Goal: Task Accomplishment & Management: Complete application form

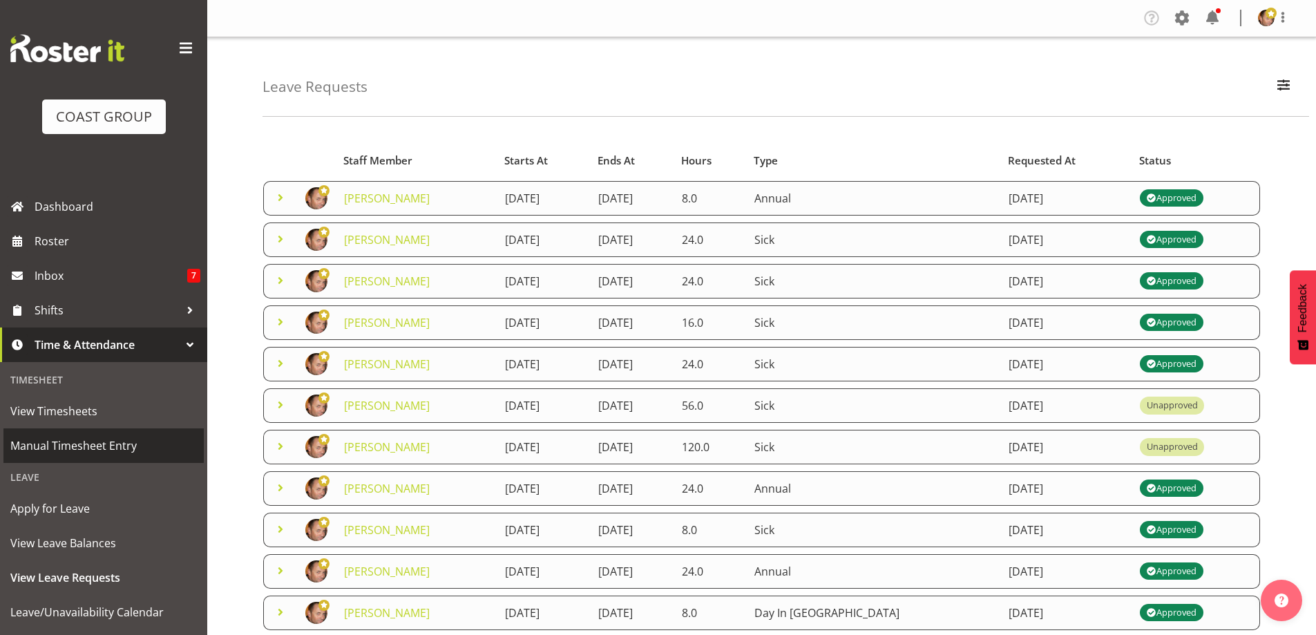
click at [74, 448] on span "Manual Timesheet Entry" at bounding box center [103, 445] width 187 height 21
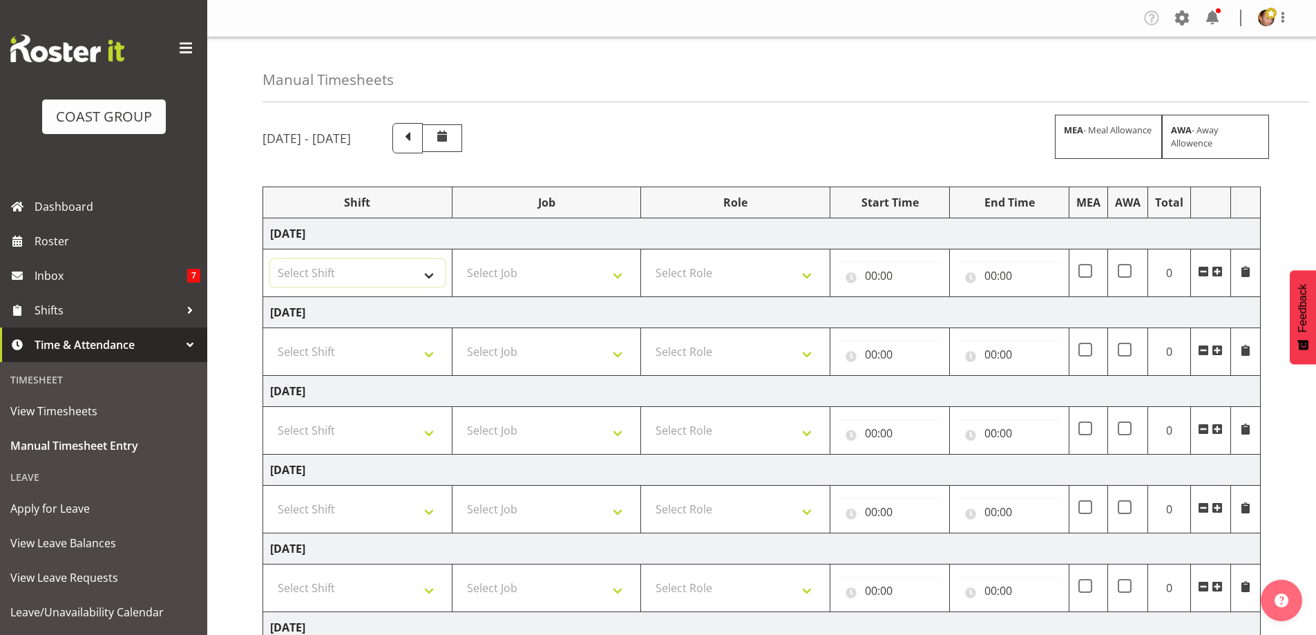
click at [428, 276] on select "Select Shift "Baradene Art Show 2025 @ Baradene School on site @ TBC 1 GRS IT 1…" at bounding box center [357, 273] width 175 height 28
select select "734"
click at [270, 259] on select "Select Shift "Baradene Art Show 2025 @ Baradene School on site @ TBC 1 GRS IT 1…" at bounding box center [357, 273] width 175 height 28
click at [417, 350] on select "Select Shift "Baradene Art Show 2025 @ Baradene School on site @ TBC 1 GRS IT 1…" at bounding box center [357, 352] width 175 height 28
select select "734"
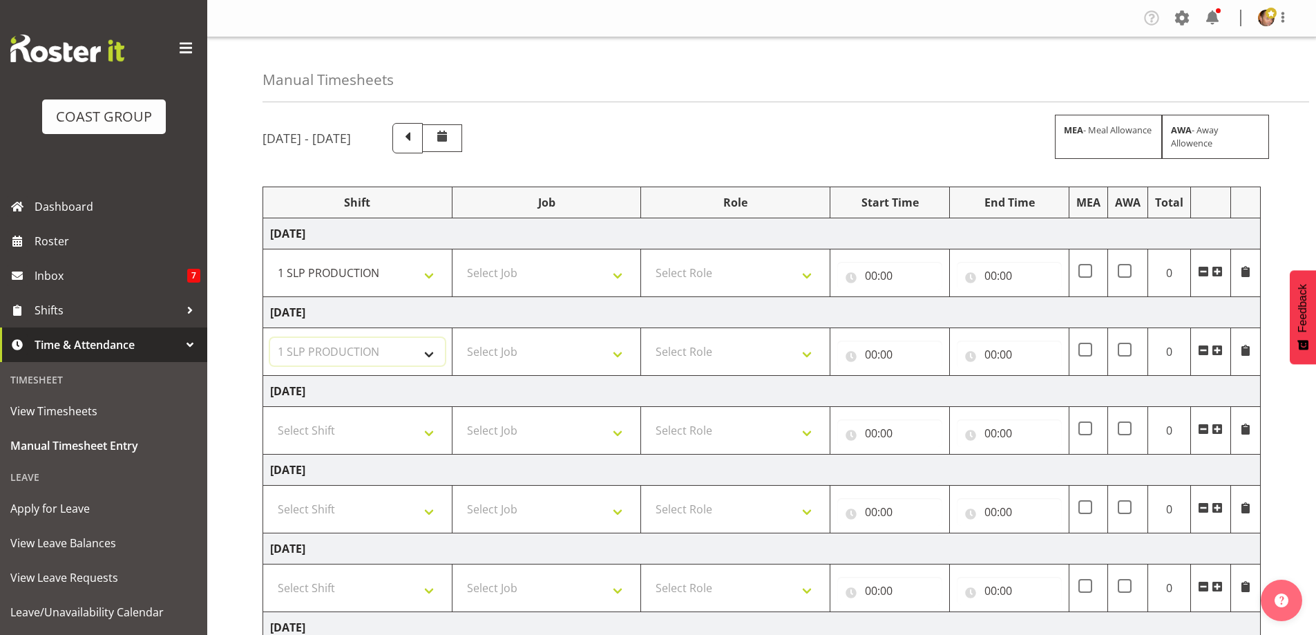
click at [270, 338] on select "Select Shift "Baradene Art Show 2025 @ Baradene School on site @ TBC 1 GRS IT 1…" at bounding box center [357, 352] width 175 height 28
click at [433, 435] on select "Select Shift "Baradene Art Show 2025 @ Baradene School on site @ TBC 1 GRS IT 1…" at bounding box center [357, 431] width 175 height 28
select select "734"
click at [270, 417] on select "Select Shift "Baradene Art Show 2025 @ Baradene School on site @ TBC 1 GRS IT 1…" at bounding box center [357, 431] width 175 height 28
click at [609, 272] on select "Select Job 1 Carlton Events 1 Carlton Hamilton 1 Carlton Wellington 1 EHS WAREH…" at bounding box center [547, 273] width 175 height 28
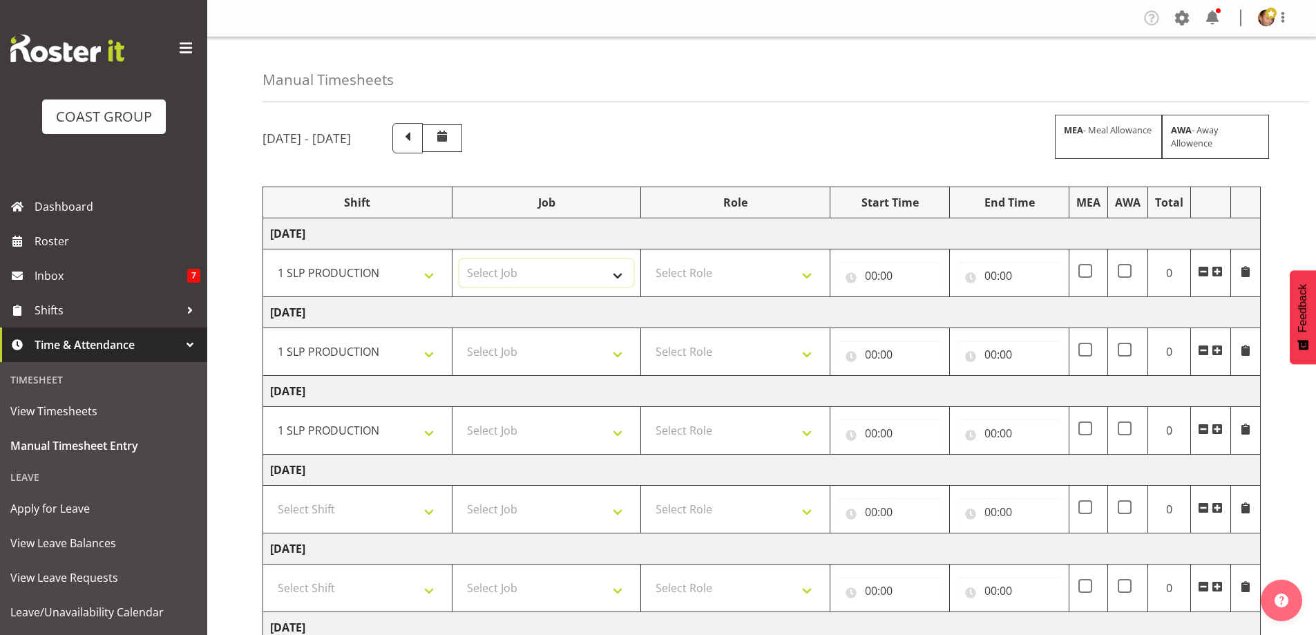
select select "55"
click at [460, 259] on select "Select Job 1 Carlton Events 1 Carlton Hamilton 1 Carlton Wellington 1 EHS WAREH…" at bounding box center [547, 273] width 175 height 28
click at [595, 340] on select "Select Job 1 Carlton Events 1 Carlton Hamilton 1 Carlton Wellington 1 EHS WAREH…" at bounding box center [547, 352] width 175 height 28
select select "55"
click at [460, 338] on select "Select Job 1 Carlton Events 1 Carlton Hamilton 1 Carlton Wellington 1 EHS WAREH…" at bounding box center [547, 352] width 175 height 28
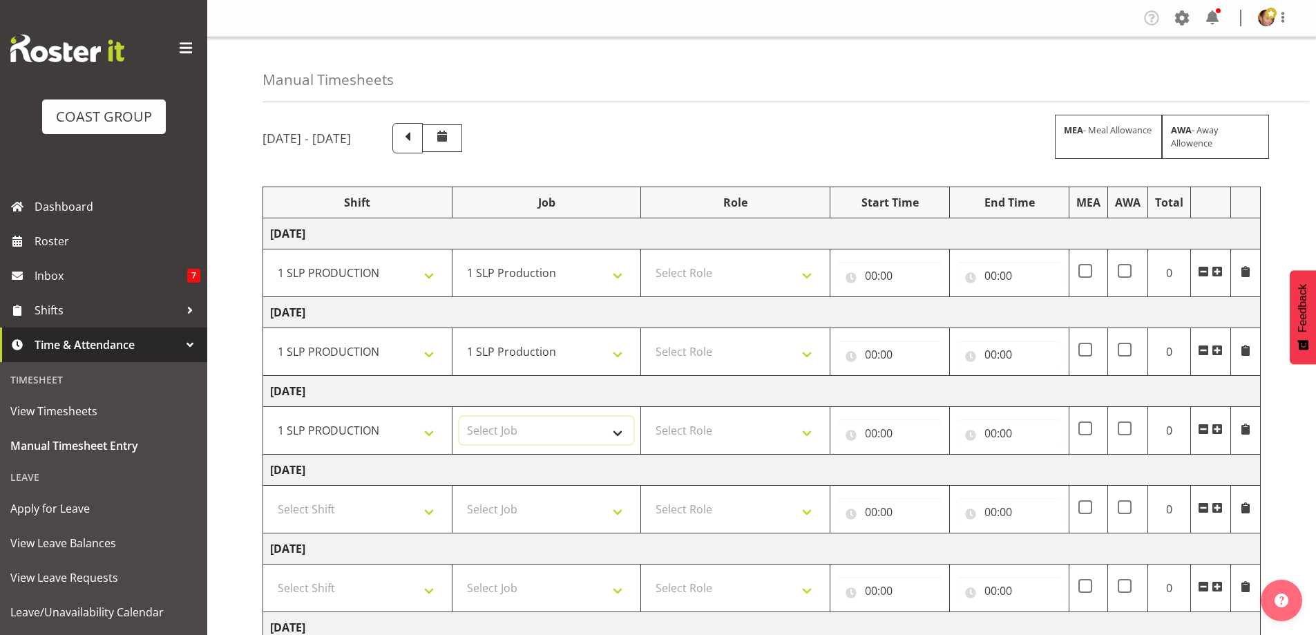
click at [607, 437] on select "Select Job 1 Carlton Events 1 Carlton Hamilton 1 Carlton Wellington 1 EHS WAREH…" at bounding box center [547, 431] width 175 height 28
select select "55"
click at [460, 417] on select "Select Job 1 Carlton Events 1 Carlton Hamilton 1 Carlton Wellington 1 EHS WAREH…" at bounding box center [547, 431] width 175 height 28
click at [808, 274] on select "Select Role SLP PRODUCTION/TRADES MANAGER" at bounding box center [735, 273] width 175 height 28
select select "125"
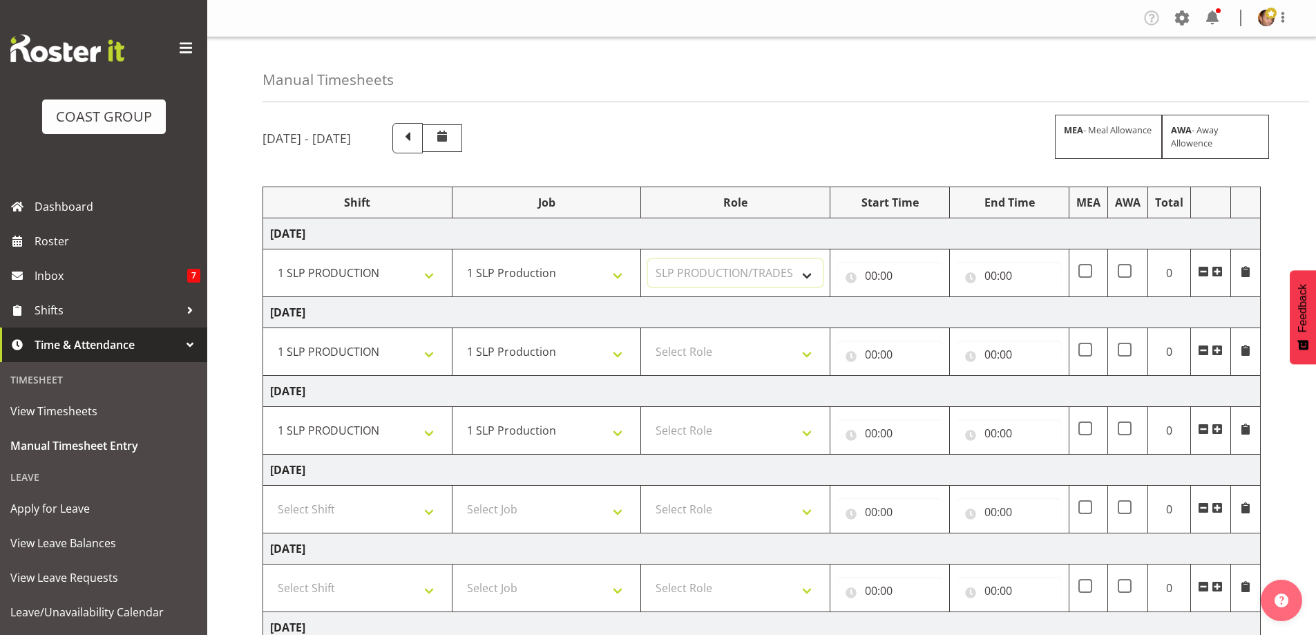
click at [648, 259] on select "Select Role SLP PRODUCTION/TRADES MANAGER" at bounding box center [735, 273] width 175 height 28
click at [807, 348] on select "Select Role SLP PRODUCTION/TRADES MANAGER" at bounding box center [735, 352] width 175 height 28
select select "125"
click at [648, 338] on select "Select Role SLP PRODUCTION/TRADES MANAGER" at bounding box center [735, 352] width 175 height 28
click at [803, 431] on select "Select Role SLP PRODUCTION/TRADES MANAGER" at bounding box center [735, 431] width 175 height 28
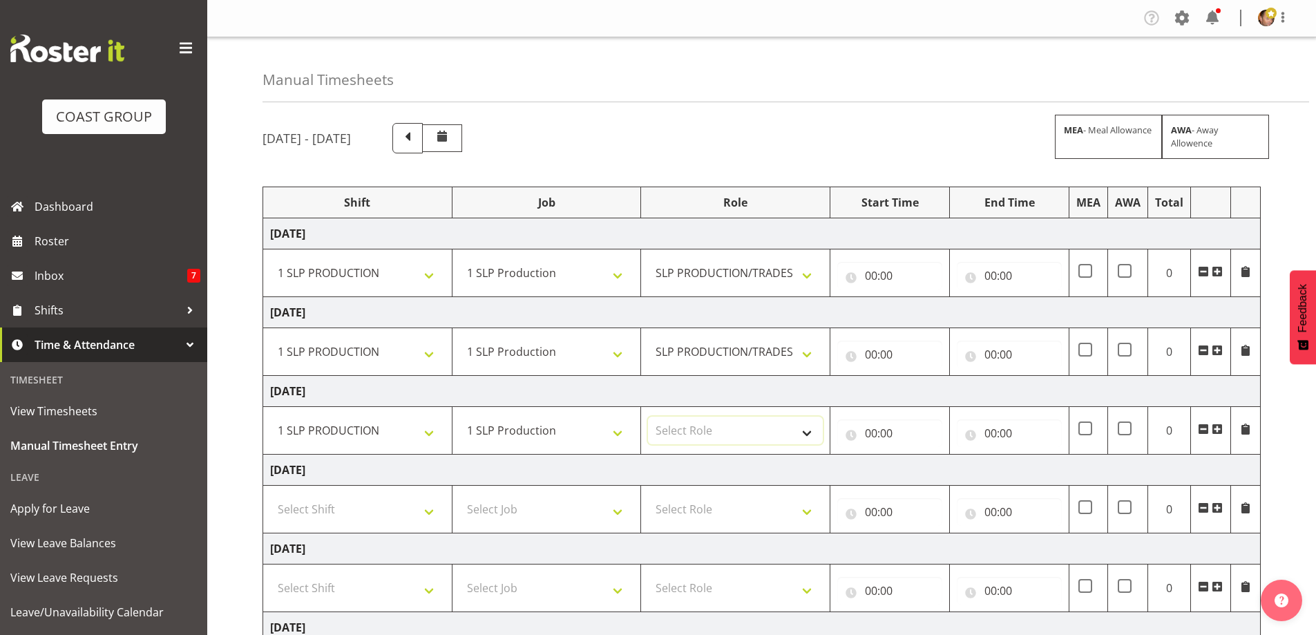
select select "125"
click at [648, 417] on select "Select Role SLP PRODUCTION/TRADES MANAGER" at bounding box center [735, 431] width 175 height 28
click at [898, 271] on input "00:00" at bounding box center [889, 276] width 105 height 28
click at [933, 314] on select "00 01 02 03 04 05 06 07 08 09 10 11 12 13 14 15 16 17 18 19 20 21 22 23" at bounding box center [931, 312] width 31 height 28
select select "8"
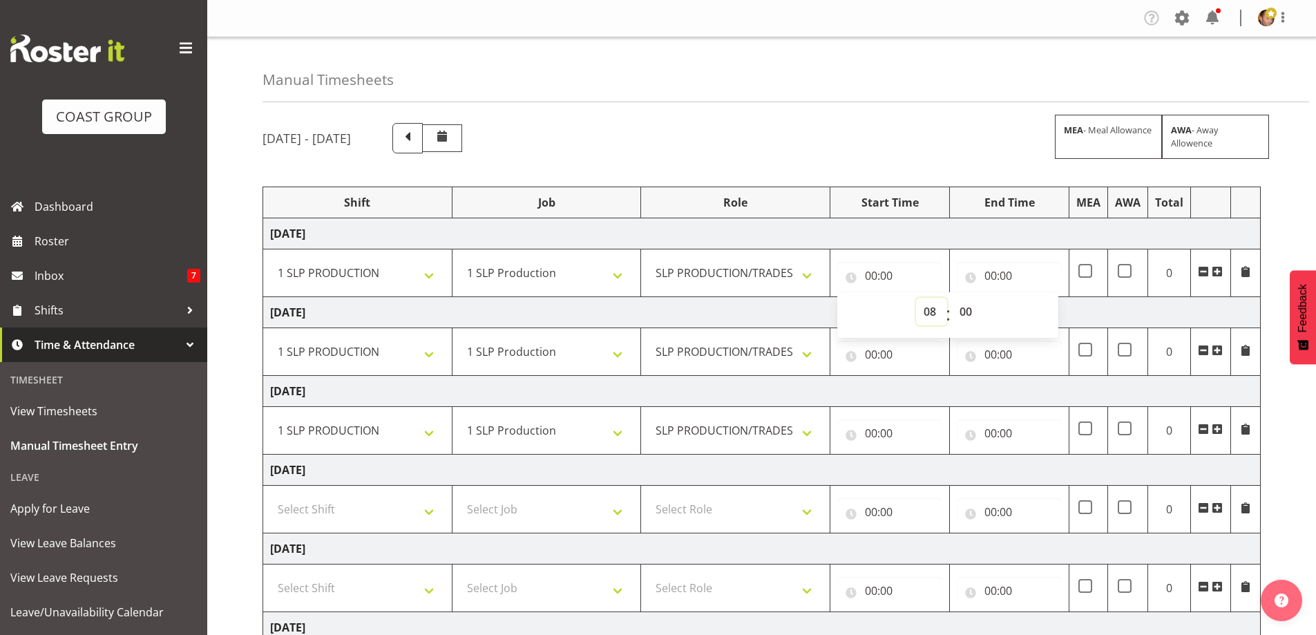
click at [916, 298] on select "00 01 02 03 04 05 06 07 08 09 10 11 12 13 14 15 16 17 18 19 20 21 22 23" at bounding box center [931, 312] width 31 height 28
type input "08:00"
click at [973, 317] on select "00 01 02 03 04 05 06 07 08 09 10 11 12 13 14 15 16 17 18 19 20 21 22 23 24 25 2…" at bounding box center [967, 312] width 31 height 28
select select "30"
click at [952, 298] on select "00 01 02 03 04 05 06 07 08 09 10 11 12 13 14 15 16 17 18 19 20 21 22 23 24 25 2…" at bounding box center [967, 312] width 31 height 28
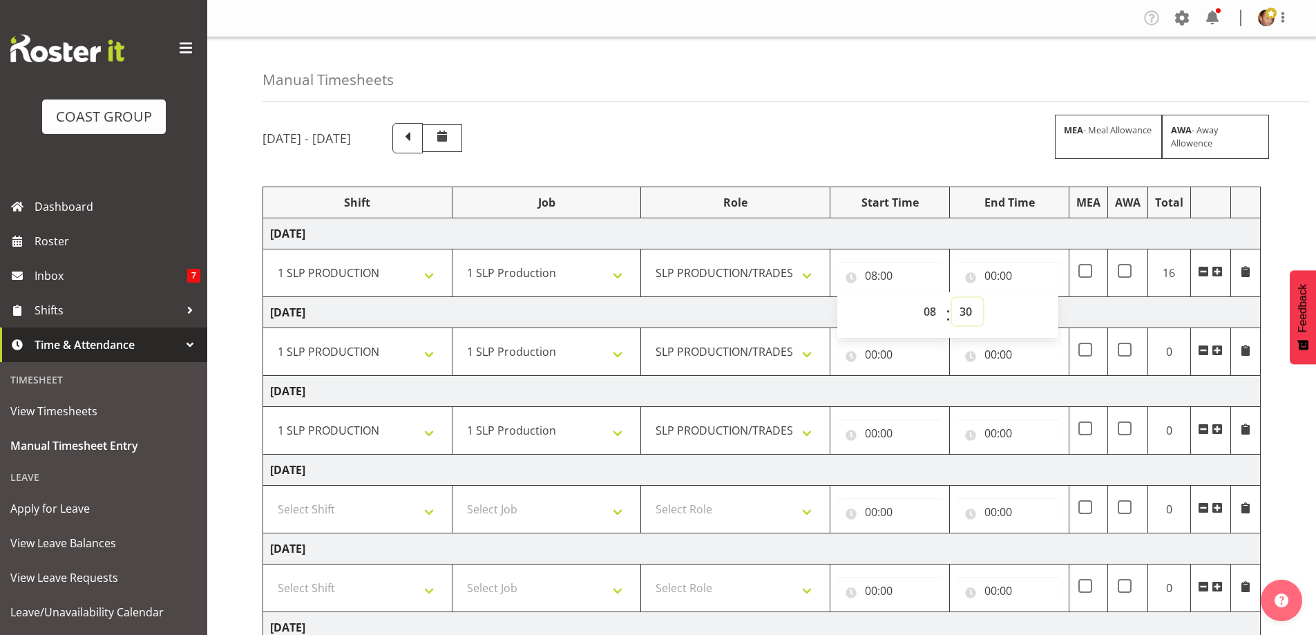
type input "08:30"
click at [994, 279] on input "00:00" at bounding box center [1009, 276] width 105 height 28
click at [1041, 312] on select "00 01 02 03 04 05 06 07 08 09 10 11 12 13 14 15 16 17 18 19 20 21 22 23" at bounding box center [1051, 312] width 31 height 28
select select "17"
click at [1036, 298] on select "00 01 02 03 04 05 06 07 08 09 10 11 12 13 14 15 16 17 18 19 20 21 22 23" at bounding box center [1051, 312] width 31 height 28
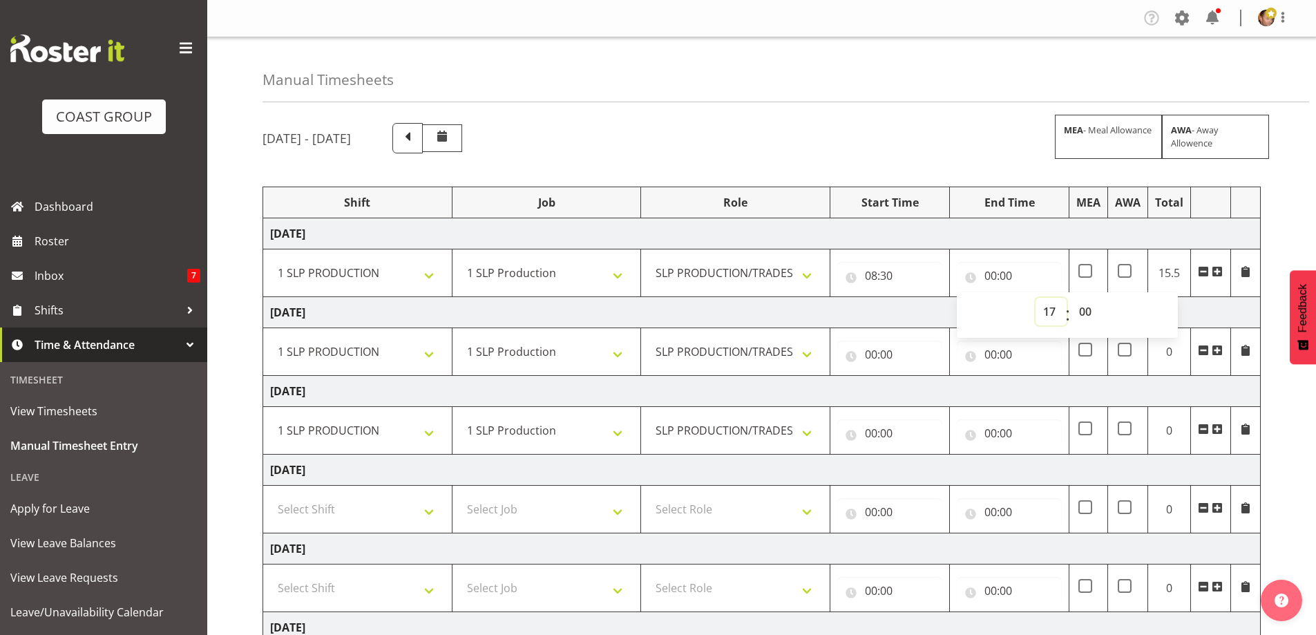
type input "17:00"
click at [868, 353] on input "00:00" at bounding box center [889, 355] width 105 height 28
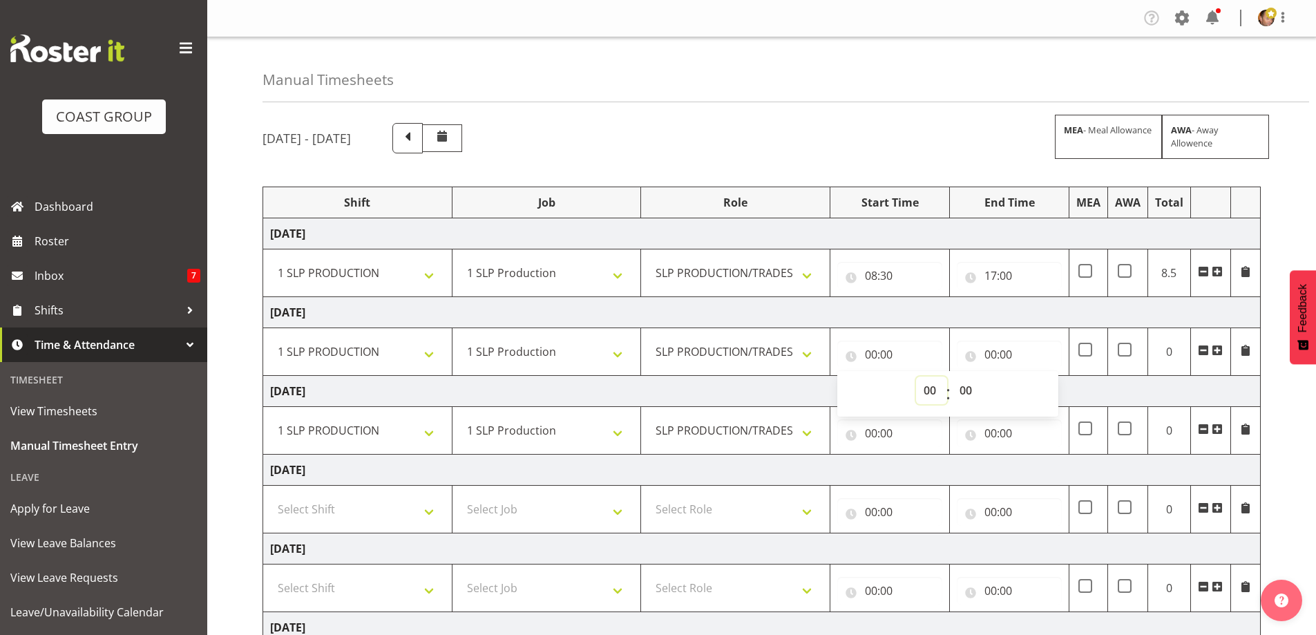
click at [929, 389] on select "00 01 02 03 04 05 06 07 08 09 10 11 12 13 14 15 16 17 18 19 20 21 22 23" at bounding box center [931, 391] width 31 height 28
select select "8"
click at [916, 377] on select "00 01 02 03 04 05 06 07 08 09 10 11 12 13 14 15 16 17 18 19 20 21 22 23" at bounding box center [931, 391] width 31 height 28
type input "08:00"
click at [964, 395] on select "00 01 02 03 04 05 06 07 08 09 10 11 12 13 14 15 16 17 18 19 20 21 22 23 24 25 2…" at bounding box center [967, 391] width 31 height 28
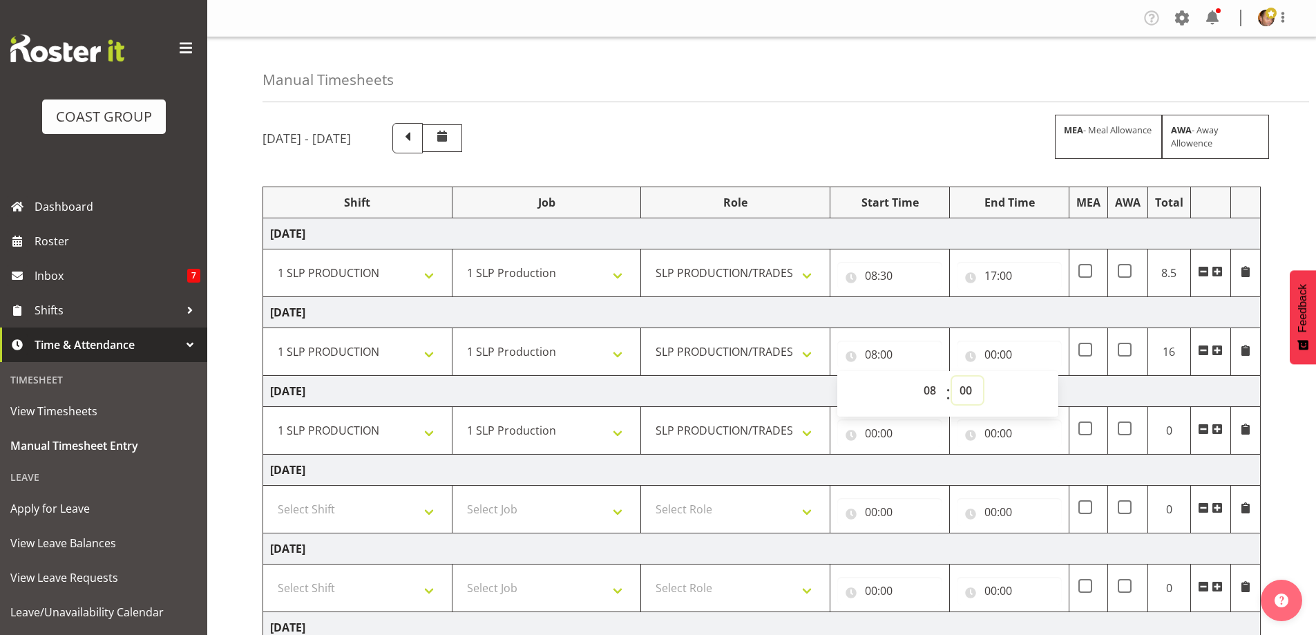
select select "30"
click at [952, 377] on select "00 01 02 03 04 05 06 07 08 09 10 11 12 13 14 15 16 17 18 19 20 21 22 23 24 25 2…" at bounding box center [967, 391] width 31 height 28
type input "08:30"
click at [988, 357] on input "00:00" at bounding box center [1009, 355] width 105 height 28
click at [1050, 390] on select "00 01 02 03 04 05 06 07 08 09 10 11 12 13 14 15 16 17 18 19 20 21 22 23" at bounding box center [1051, 391] width 31 height 28
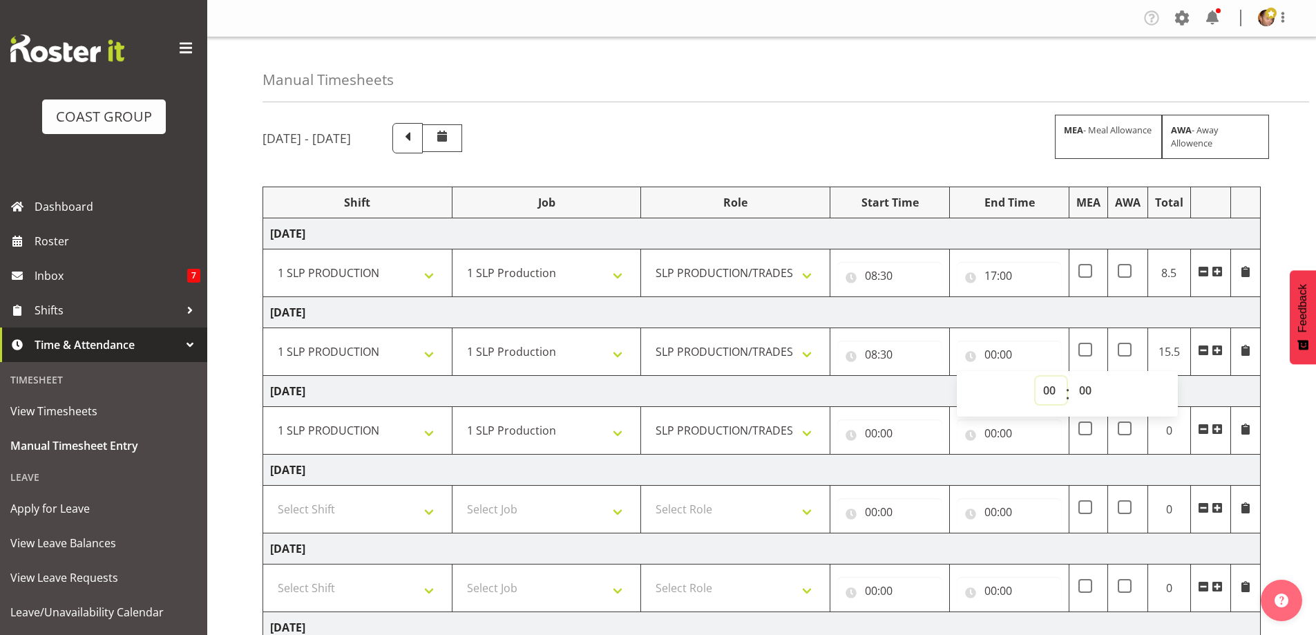
select select "17"
click at [1036, 377] on select "00 01 02 03 04 05 06 07 08 09 10 11 12 13 14 15 16 17 18 19 20 21 22 23" at bounding box center [1051, 391] width 31 height 28
type input "17:00"
click at [877, 435] on input "00:00" at bounding box center [889, 433] width 105 height 28
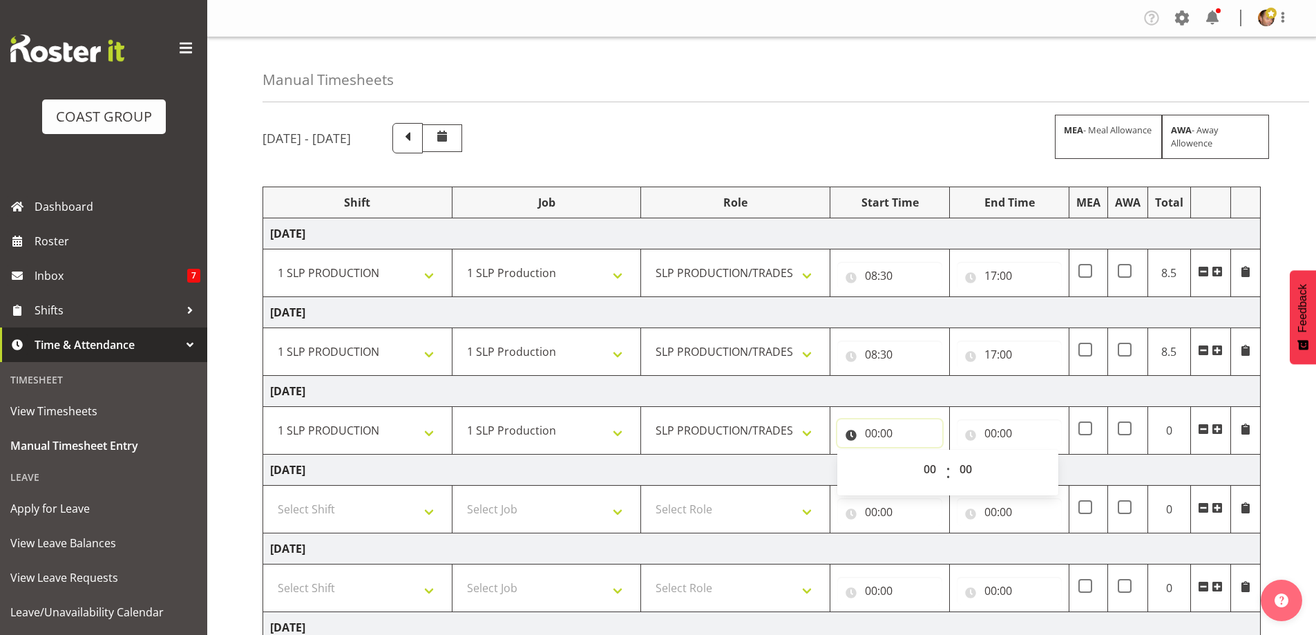
click at [877, 435] on input "00:00" at bounding box center [889, 433] width 105 height 28
click at [869, 438] on input "00:00" at bounding box center [889, 433] width 105 height 28
click at [925, 469] on select "00 01 02 03 04 05 06 07 08 09 10 11 12 13 14 15 16 17 18 19 20 21 22 23" at bounding box center [931, 469] width 31 height 28
select select "9"
click at [916, 455] on select "00 01 02 03 04 05 06 07 08 09 10 11 12 13 14 15 16 17 18 19 20 21 22 23" at bounding box center [931, 469] width 31 height 28
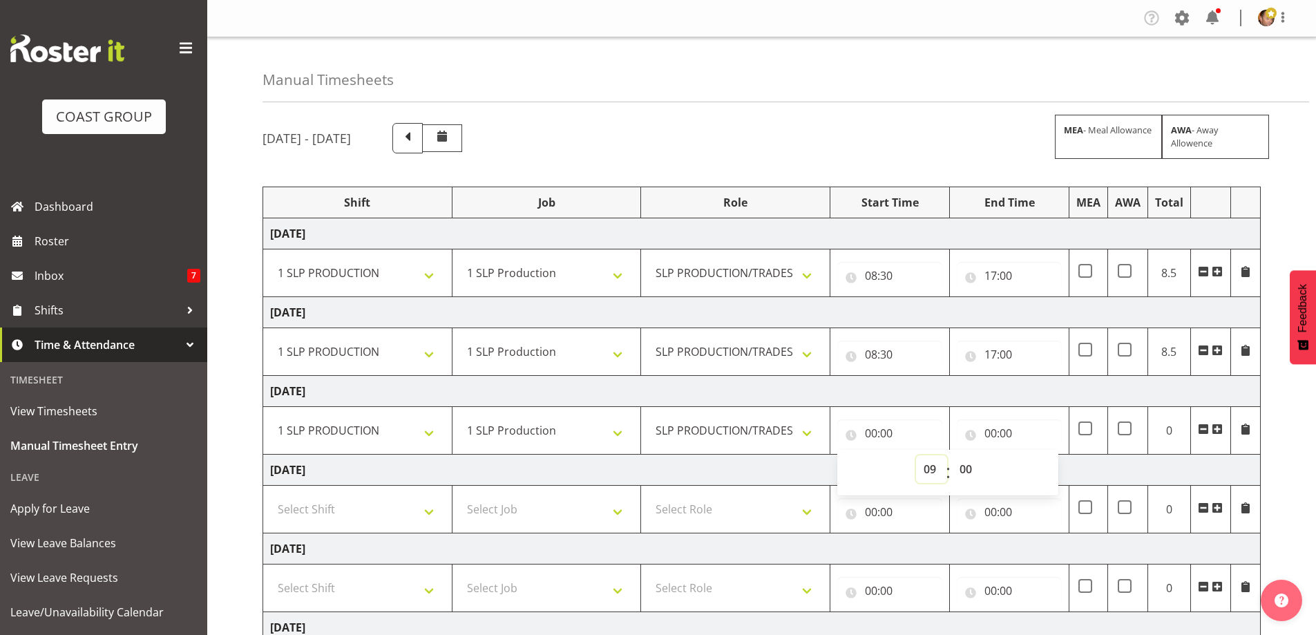
type input "09:00"
click at [962, 470] on select "00 01 02 03 04 05 06 07 08 09 10 11 12 13 14 15 16 17 18 19 20 21 22 23 24 25 2…" at bounding box center [967, 469] width 31 height 28
select select "30"
click at [952, 455] on select "00 01 02 03 04 05 06 07 08 09 10 11 12 13 14 15 16 17 18 19 20 21 22 23 24 25 2…" at bounding box center [967, 469] width 31 height 28
type input "09:30"
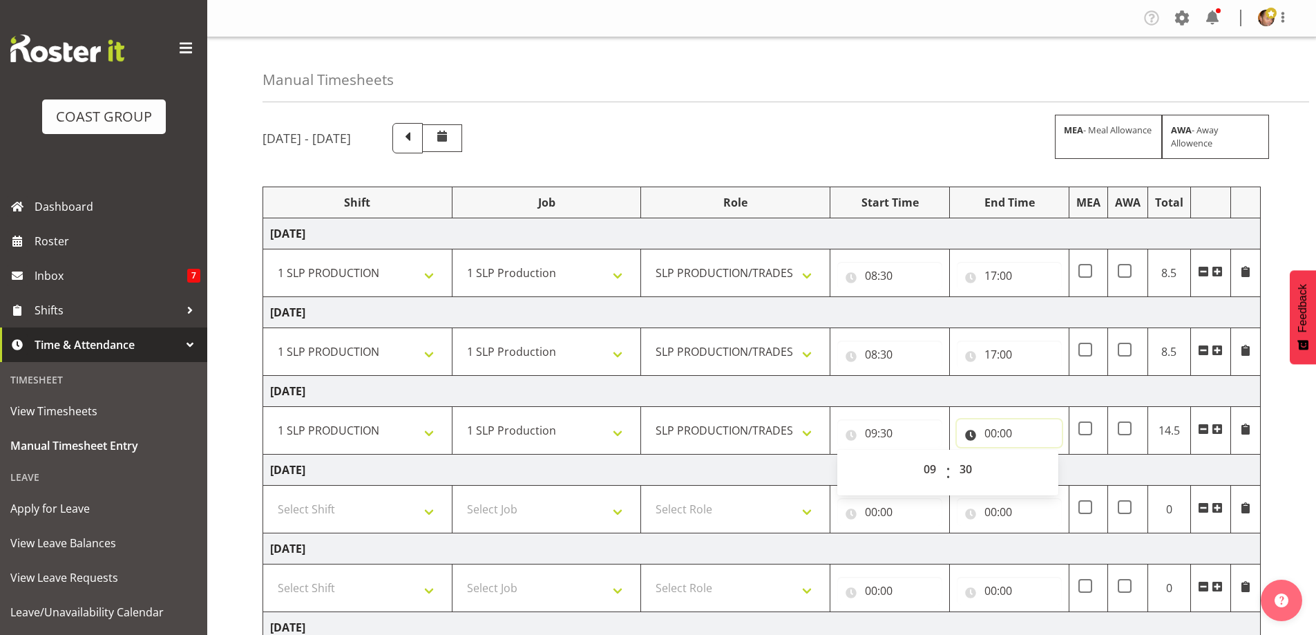
click at [990, 433] on input "00:00" at bounding box center [1009, 433] width 105 height 28
click at [1048, 472] on select "00 01 02 03 04 05 06 07 08 09 10 11 12 13 14 15 16 17 18 19 20 21 22 23" at bounding box center [1051, 469] width 31 height 28
select select "17"
click at [1036, 455] on select "00 01 02 03 04 05 06 07 08 09 10 11 12 13 14 15 16 17 18 19 20 21 22 23" at bounding box center [1051, 469] width 31 height 28
type input "17:00"
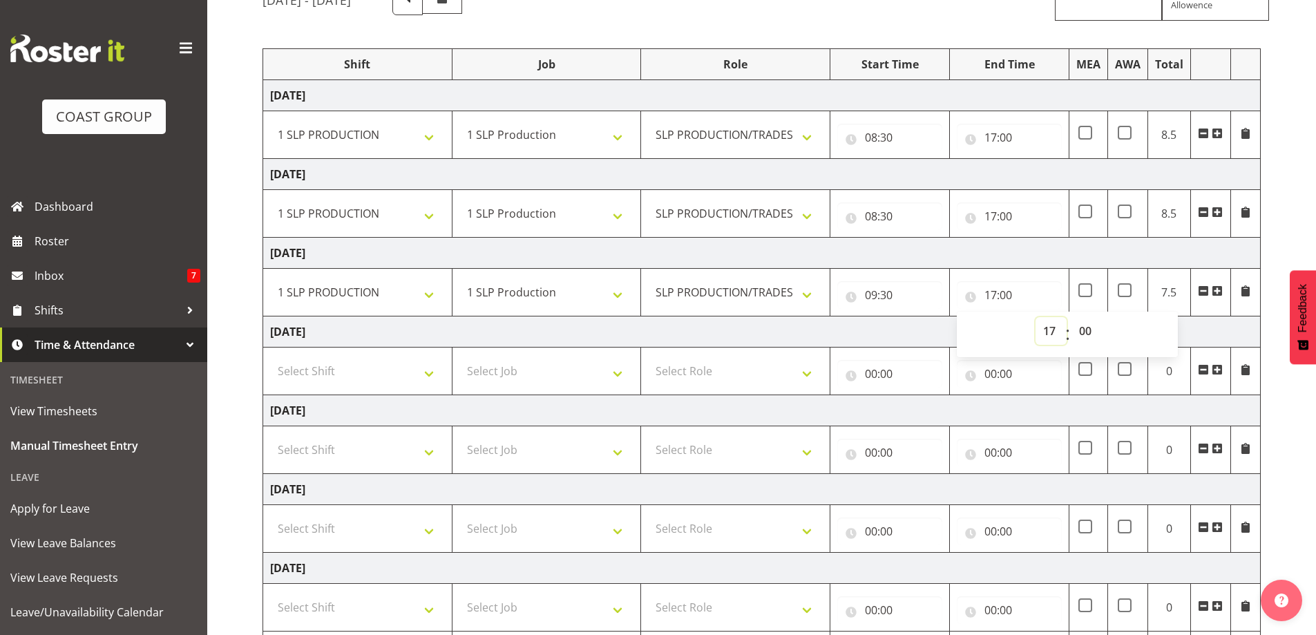
scroll to position [207, 0]
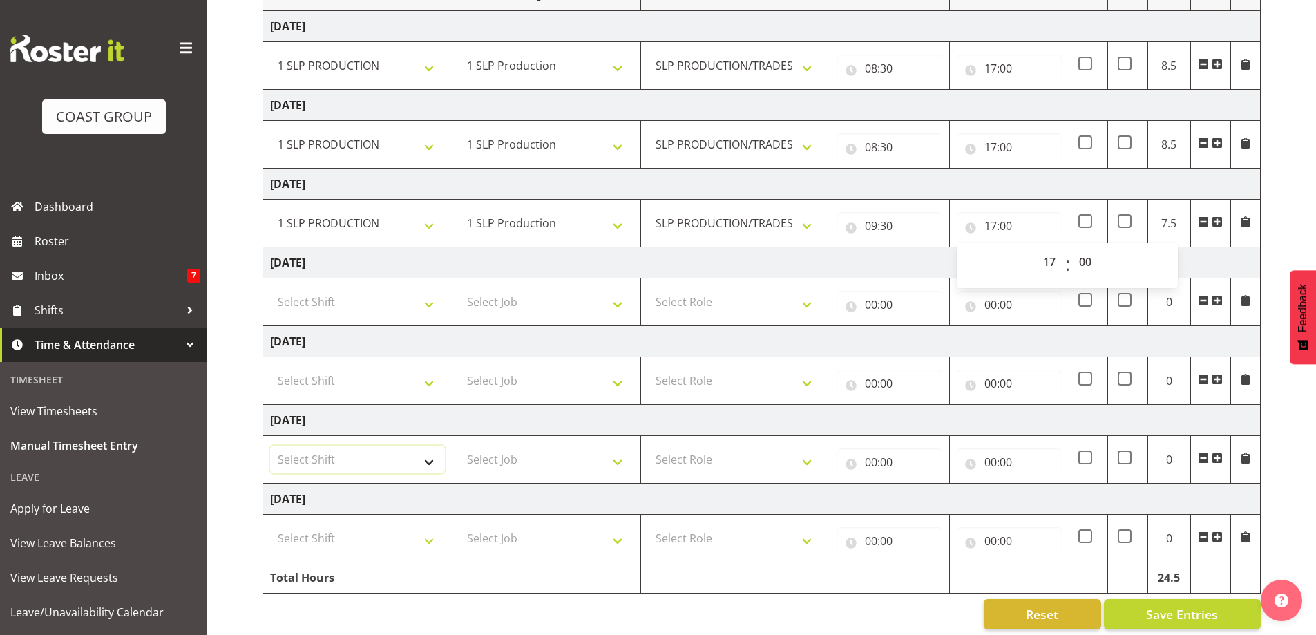
click at [426, 456] on select "Select Shift "Baradene Art Show 2025 @ Baradene School on site @ TBC 1 GRS IT 1…" at bounding box center [357, 460] width 175 height 28
select select "734"
click at [270, 446] on select "Select Shift "Baradene Art Show 2025 @ Baradene School on site @ TBC 1 GRS IT 1…" at bounding box center [357, 460] width 175 height 28
click at [435, 537] on select "Select Shift "Baradene Art Show 2025 @ Baradene School on site @ TBC 1 GRS IT 1…" at bounding box center [357, 538] width 175 height 28
select select "734"
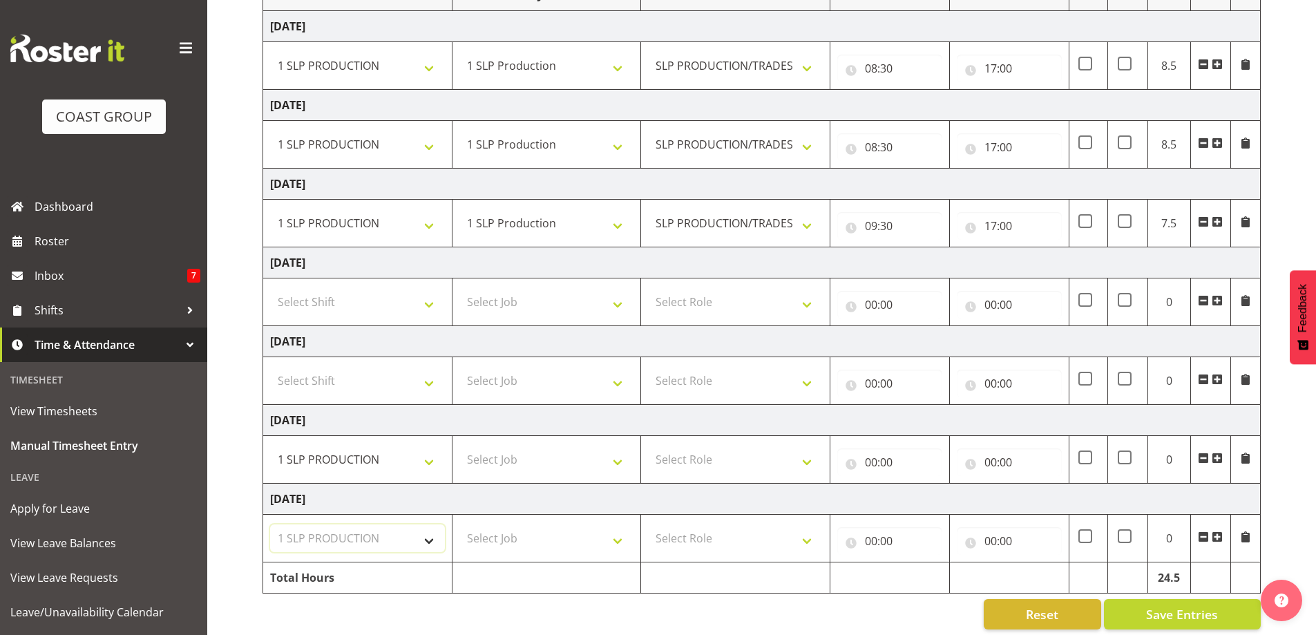
click at [270, 524] on select "Select Shift "Baradene Art Show 2025 @ Baradene School on site @ TBC 1 GRS IT 1…" at bounding box center [357, 538] width 175 height 28
click at [632, 466] on select "Select Job 1 Carlton Events 1 Carlton Hamilton 1 Carlton Wellington 1 EHS WAREH…" at bounding box center [547, 460] width 175 height 28
select select "55"
click at [460, 446] on select "Select Job 1 Carlton Events 1 Carlton Hamilton 1 Carlton Wellington 1 EHS WAREH…" at bounding box center [547, 460] width 175 height 28
click at [621, 539] on select "Select Job 1 Carlton Events 1 Carlton Hamilton 1 Carlton Wellington 1 EHS WAREH…" at bounding box center [547, 538] width 175 height 28
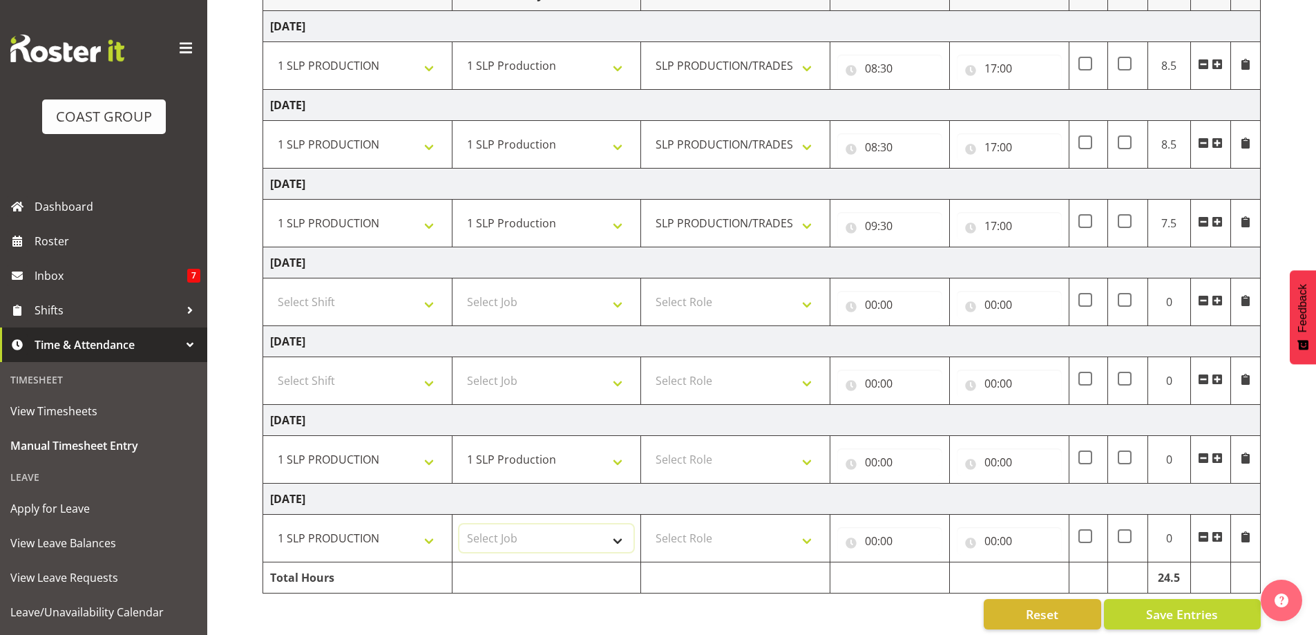
select select "55"
click at [460, 524] on select "Select Job 1 Carlton Events 1 Carlton Hamilton 1 Carlton Wellington 1 EHS WAREH…" at bounding box center [547, 538] width 175 height 28
click at [811, 460] on select "Select Role SLP PRODUCTION/TRADES MANAGER" at bounding box center [735, 460] width 175 height 28
select select "125"
click at [648, 446] on select "Select Role SLP PRODUCTION/TRADES MANAGER" at bounding box center [735, 460] width 175 height 28
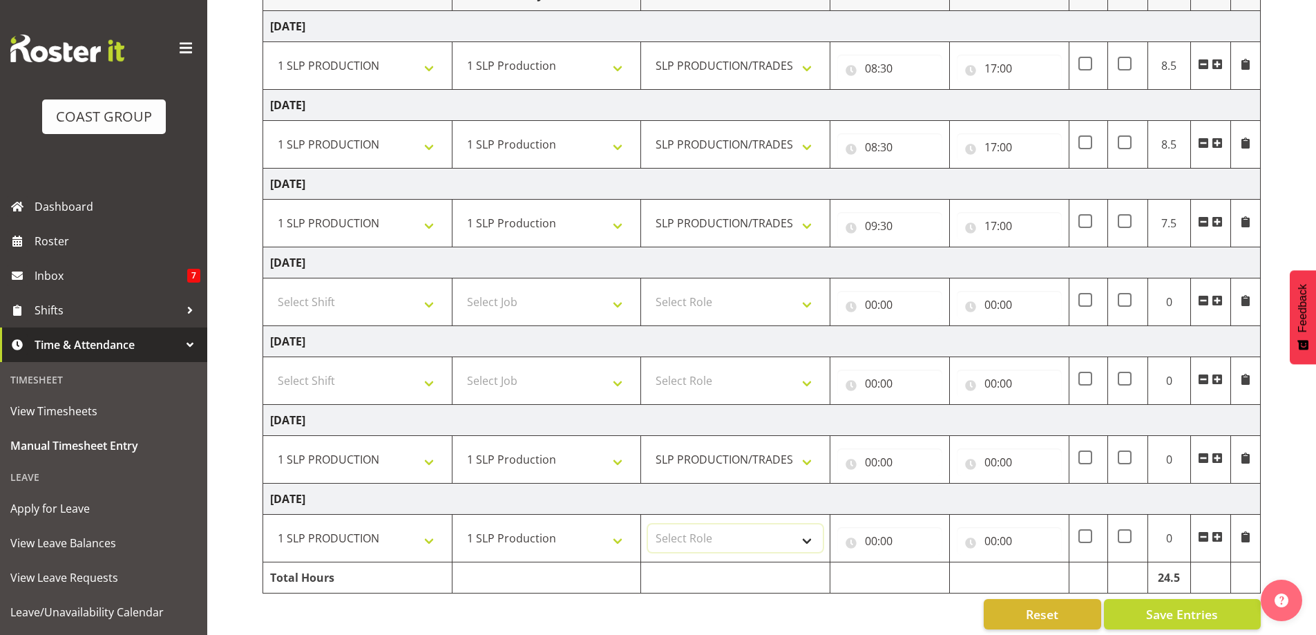
click at [813, 549] on select "Select Role SLP PRODUCTION/TRADES MANAGER" at bounding box center [735, 538] width 175 height 28
select select "125"
click at [648, 524] on select "Select Role SLP PRODUCTION/TRADES MANAGER" at bounding box center [735, 538] width 175 height 28
click at [899, 462] on input "00:00" at bounding box center [889, 462] width 105 height 28
click at [929, 500] on select "00 01 02 03 04 05 06 07 08 09 10 11 12 13 14 15 16 17 18 19 20 21 22 23" at bounding box center [931, 498] width 31 height 28
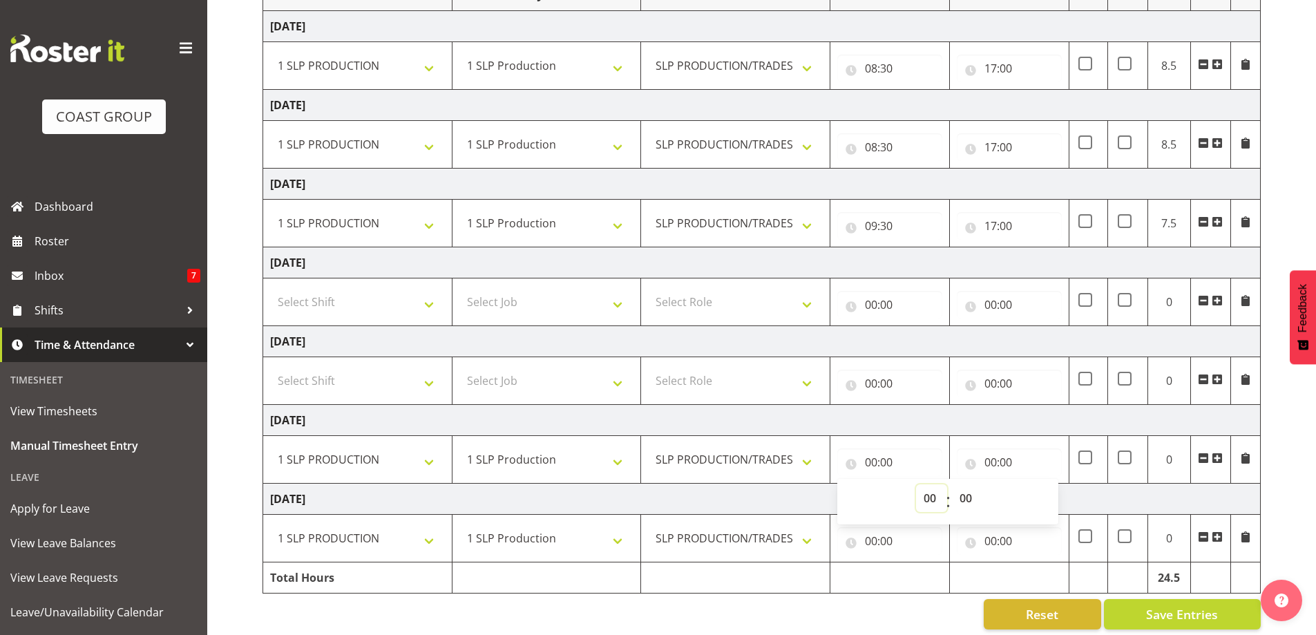
select select "8"
click at [916, 484] on select "00 01 02 03 04 05 06 07 08 09 10 11 12 13 14 15 16 17 18 19 20 21 22 23" at bounding box center [931, 498] width 31 height 28
type input "08:00"
click at [968, 503] on select "00 01 02 03 04 05 06 07 08 09 10 11 12 13 14 15 16 17 18 19 20 21 22 23 24 25 2…" at bounding box center [967, 498] width 31 height 28
select select "30"
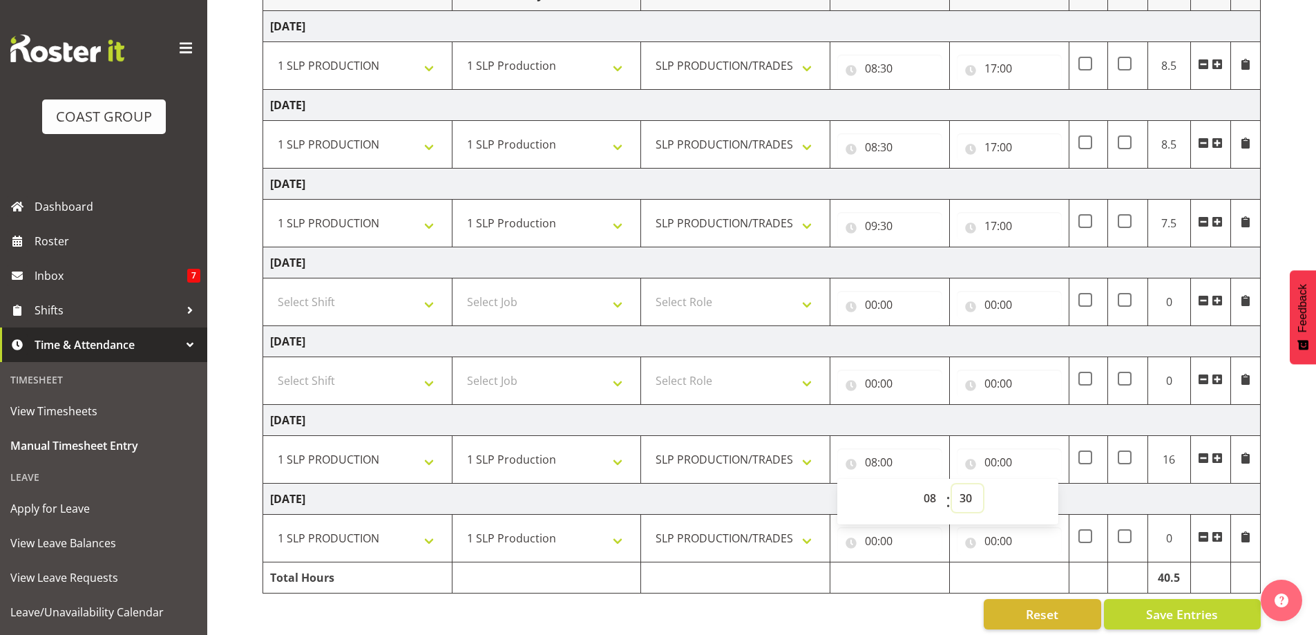
click at [952, 484] on select "00 01 02 03 04 05 06 07 08 09 10 11 12 13 14 15 16 17 18 19 20 21 22 23 24 25 2…" at bounding box center [967, 498] width 31 height 28
type input "08:30"
click at [987, 457] on input "00:00" at bounding box center [1009, 462] width 105 height 28
click at [1050, 502] on select "00 01 02 03 04 05 06 07 08 09 10 11 12 13 14 15 16 17 18 19 20 21 22 23" at bounding box center [1051, 498] width 31 height 28
select select "17"
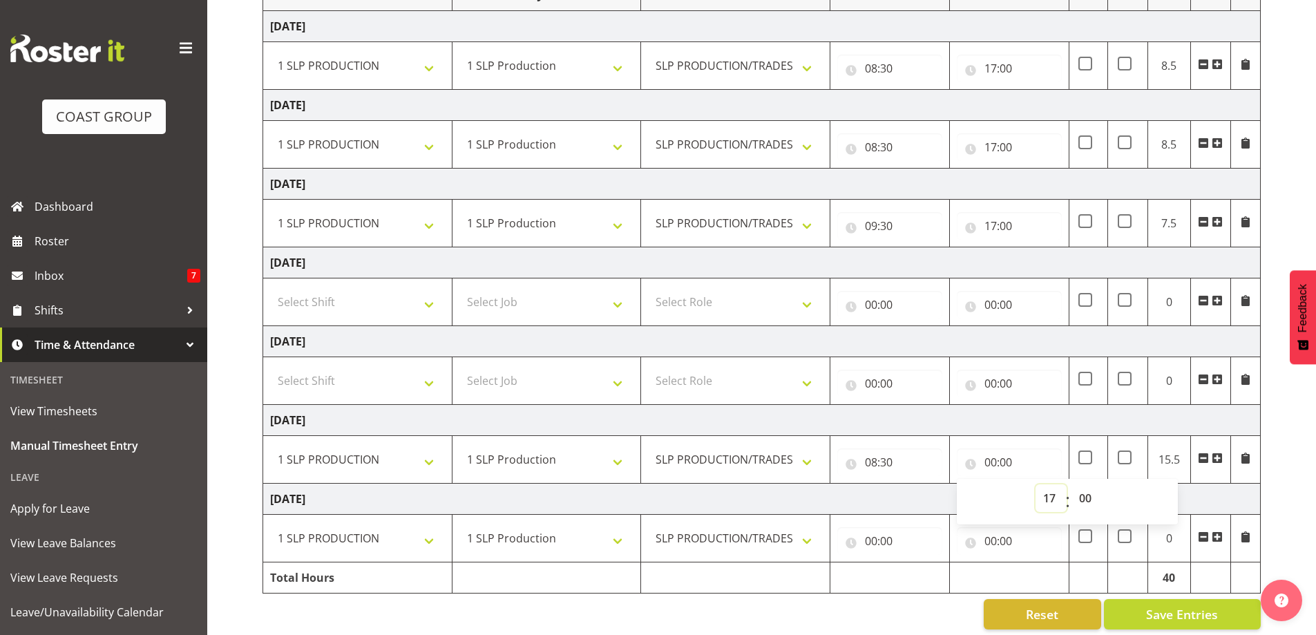
click at [1036, 484] on select "00 01 02 03 04 05 06 07 08 09 10 11 12 13 14 15 16 17 18 19 20 21 22 23" at bounding box center [1051, 498] width 31 height 28
type input "17:00"
click at [878, 543] on input "00:00" at bounding box center [889, 541] width 105 height 28
click at [931, 577] on select "00 01 02 03 04 05 06 07 08 09 10 11 12 13 14 15 16 17 18 19 20 21 22 23" at bounding box center [931, 577] width 31 height 28
select select "8"
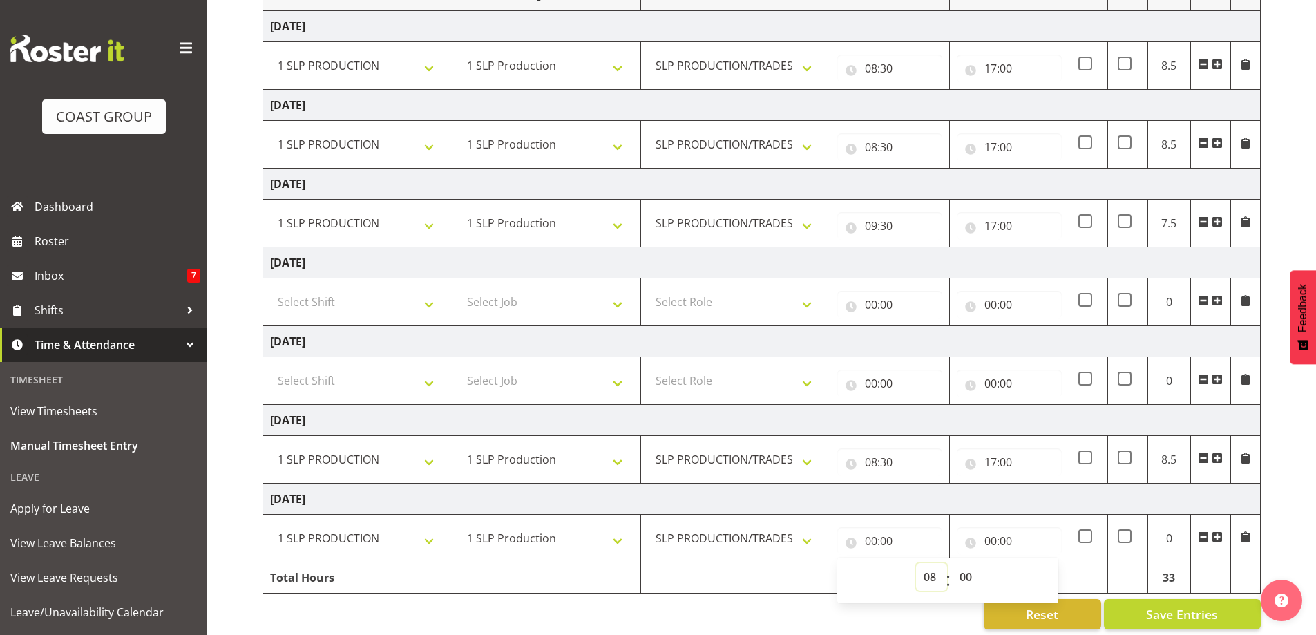
click at [916, 563] on select "00 01 02 03 04 05 06 07 08 09 10 11 12 13 14 15 16 17 18 19 20 21 22 23" at bounding box center [931, 577] width 31 height 28
type input "08:00"
click at [968, 574] on select "00 01 02 03 04 05 06 07 08 09 10 11 12 13 14 15 16 17 18 19 20 21 22 23 24 25 2…" at bounding box center [967, 577] width 31 height 28
select select "30"
click at [952, 563] on select "00 01 02 03 04 05 06 07 08 09 10 11 12 13 14 15 16 17 18 19 20 21 22 23 24 25 2…" at bounding box center [967, 577] width 31 height 28
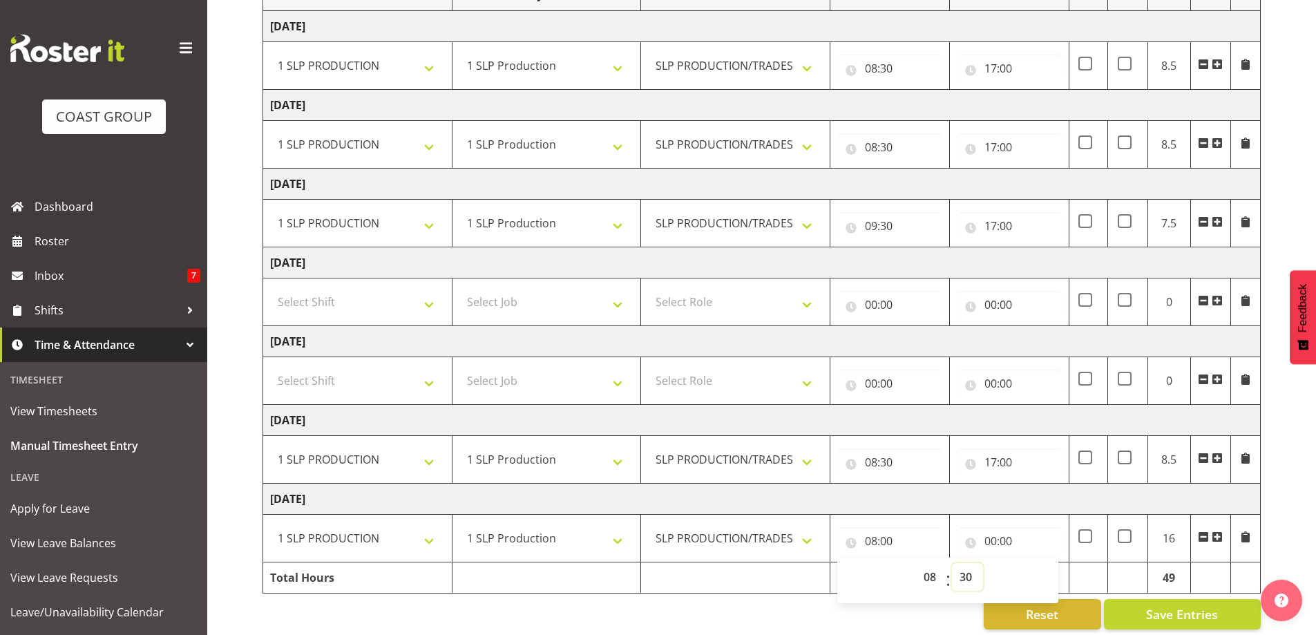
type input "08:30"
click at [987, 540] on input "00:00" at bounding box center [1009, 541] width 105 height 28
click at [986, 536] on input "00:00" at bounding box center [1009, 541] width 105 height 28
click at [1045, 577] on select "00 01 02 03 04 05 06 07 08 09 10 11 12 13 14 15 16 17 18 19 20 21 22 23" at bounding box center [1051, 577] width 31 height 28
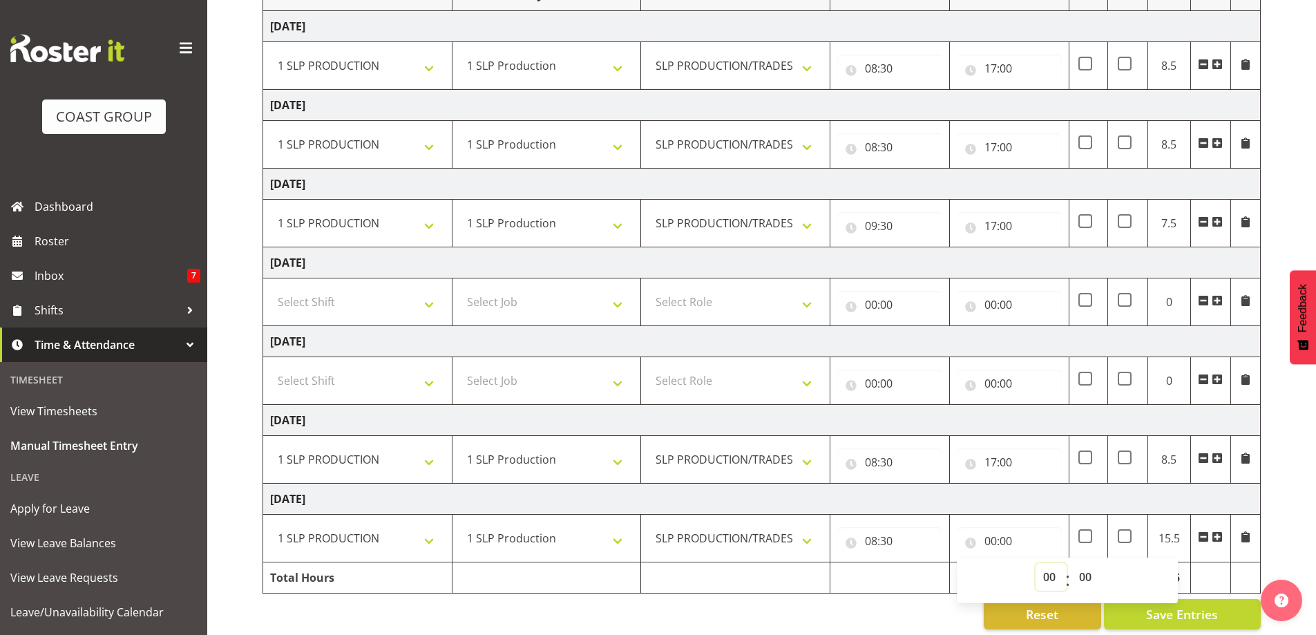
select select "17"
click at [1036, 563] on select "00 01 02 03 04 05 06 07 08 09 10 11 12 13 14 15 16 17 18 19 20 21 22 23" at bounding box center [1051, 577] width 31 height 28
type input "17:00"
click at [1177, 613] on span "Save Entries" at bounding box center [1182, 614] width 72 height 18
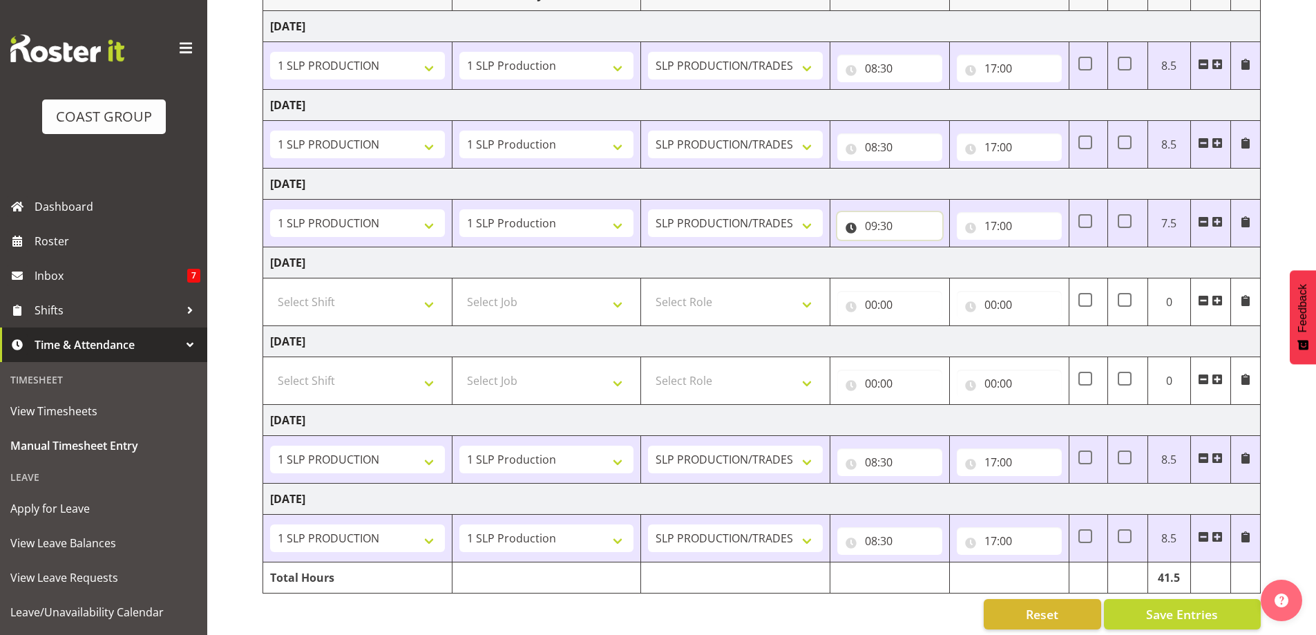
click at [902, 225] on input "09:30" at bounding box center [889, 226] width 105 height 28
click at [927, 259] on select "00 01 02 03 04 05 06 07 08 09 10 11 12 13 14 15 16 17 18 19 20 21 22 23" at bounding box center [931, 262] width 31 height 28
select select "8"
click at [916, 248] on select "00 01 02 03 04 05 06 07 08 09 10 11 12 13 14 15 16 17 18 19 20 21 22 23" at bounding box center [931, 262] width 31 height 28
type input "08:30"
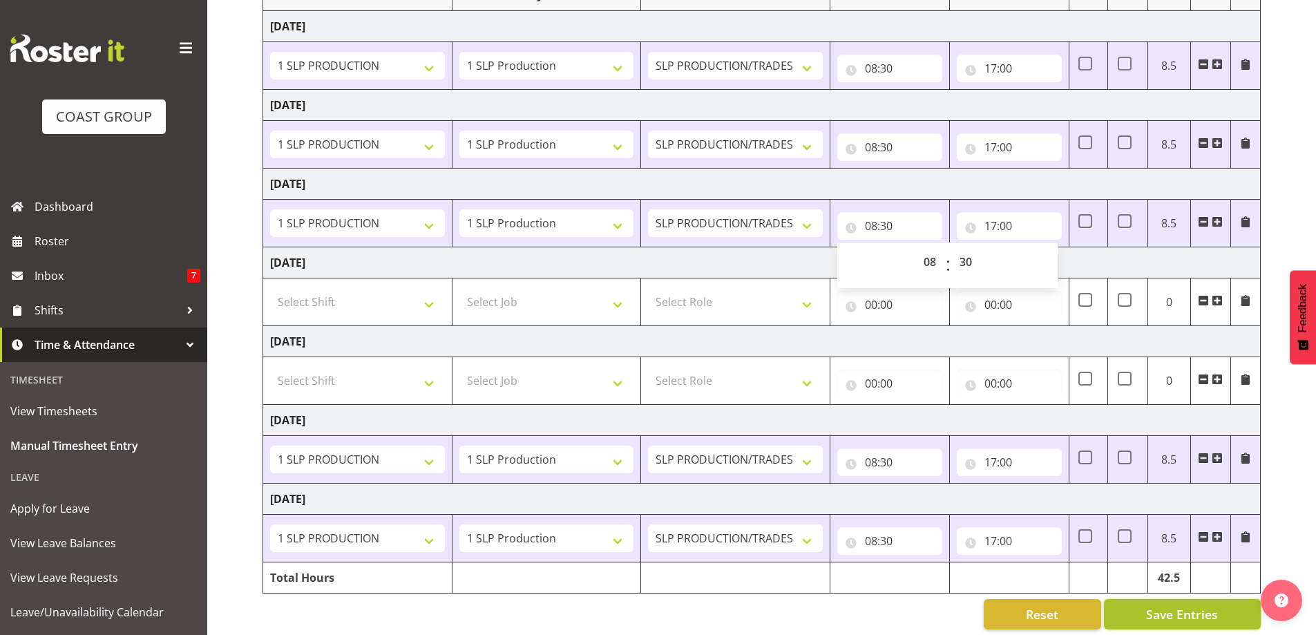
click at [1161, 614] on span "Save Entries" at bounding box center [1182, 614] width 72 height 18
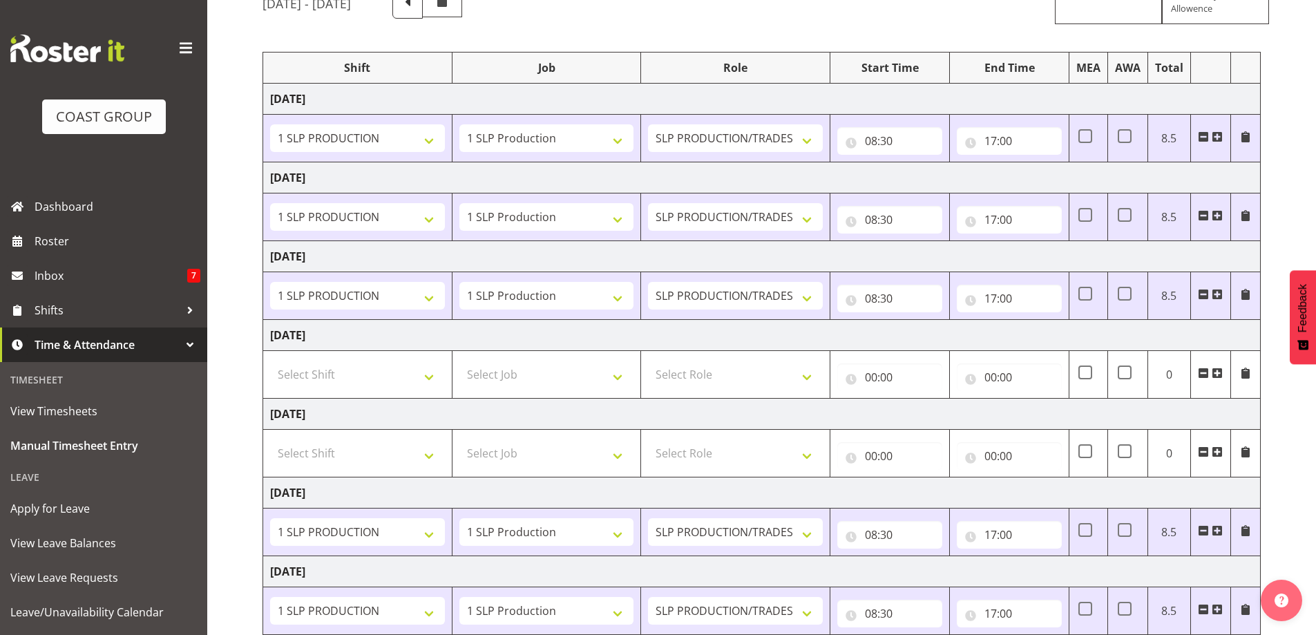
scroll to position [69, 0]
